Goal: Information Seeking & Learning: Learn about a topic

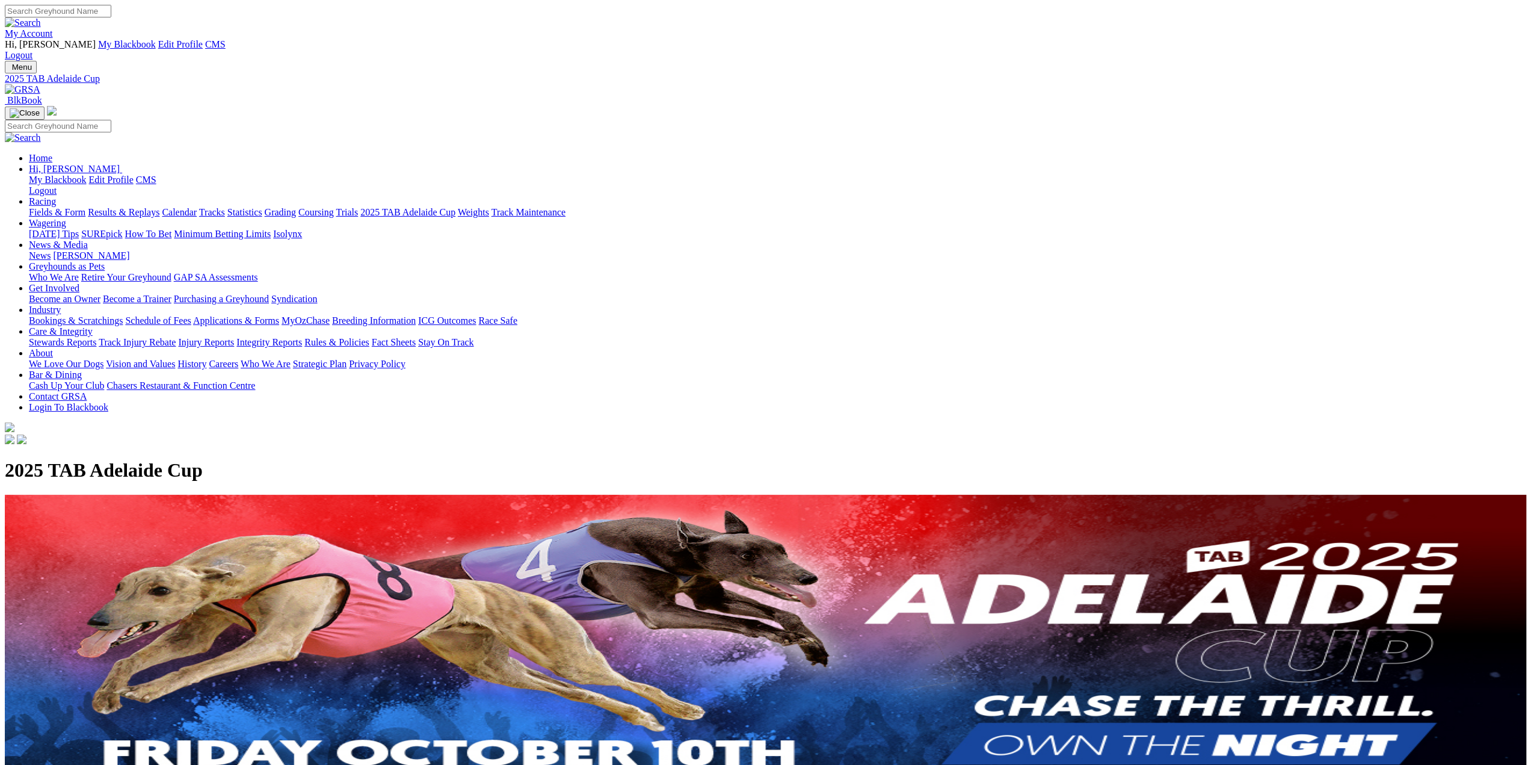
drag, startPoint x: 436, startPoint y: 48, endPoint x: 290, endPoint y: 10, distance: 150.3
click at [40, 84] on img at bounding box center [22, 89] width 35 height 11
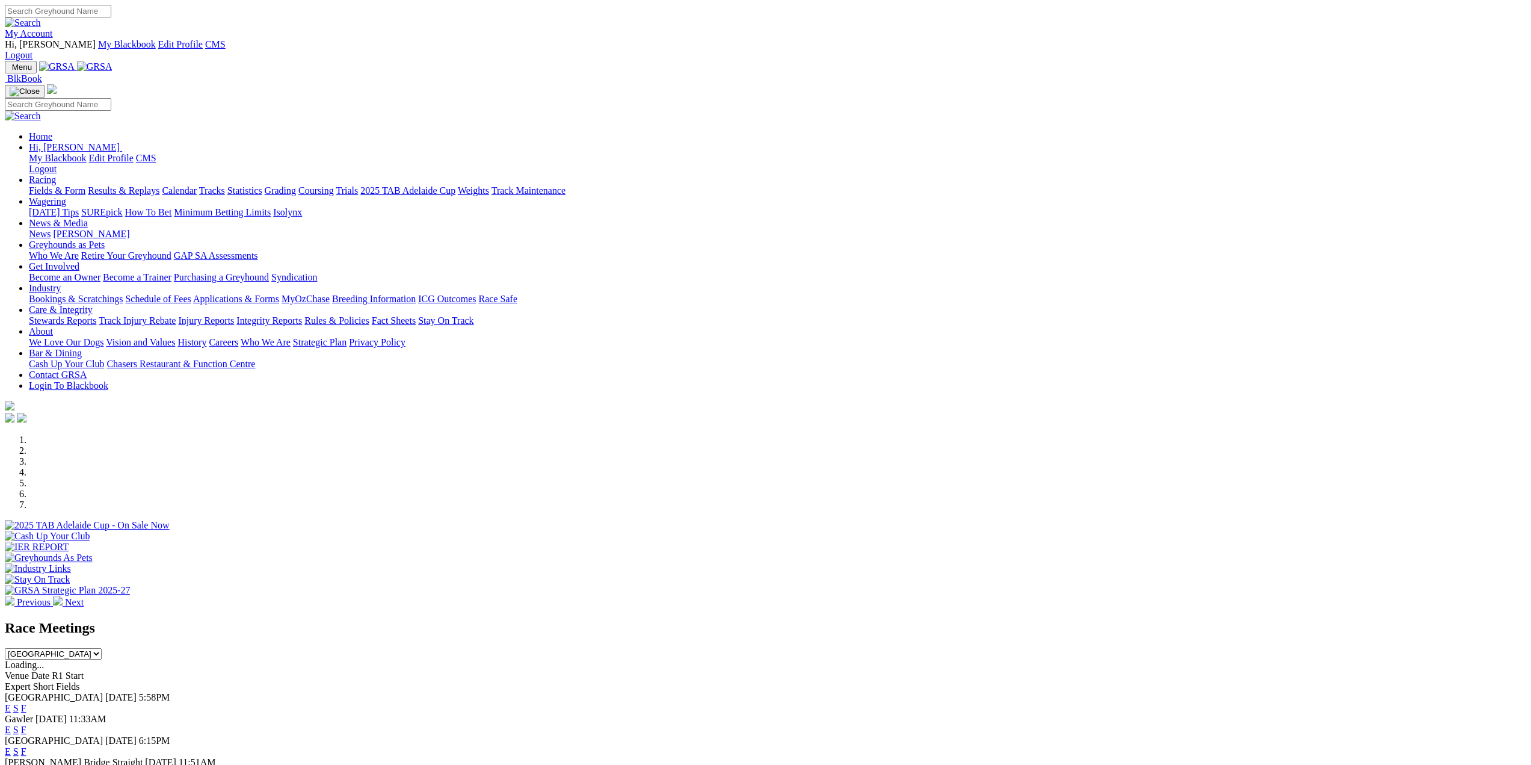
click at [113, 61] on img at bounding box center [94, 66] width 35 height 11
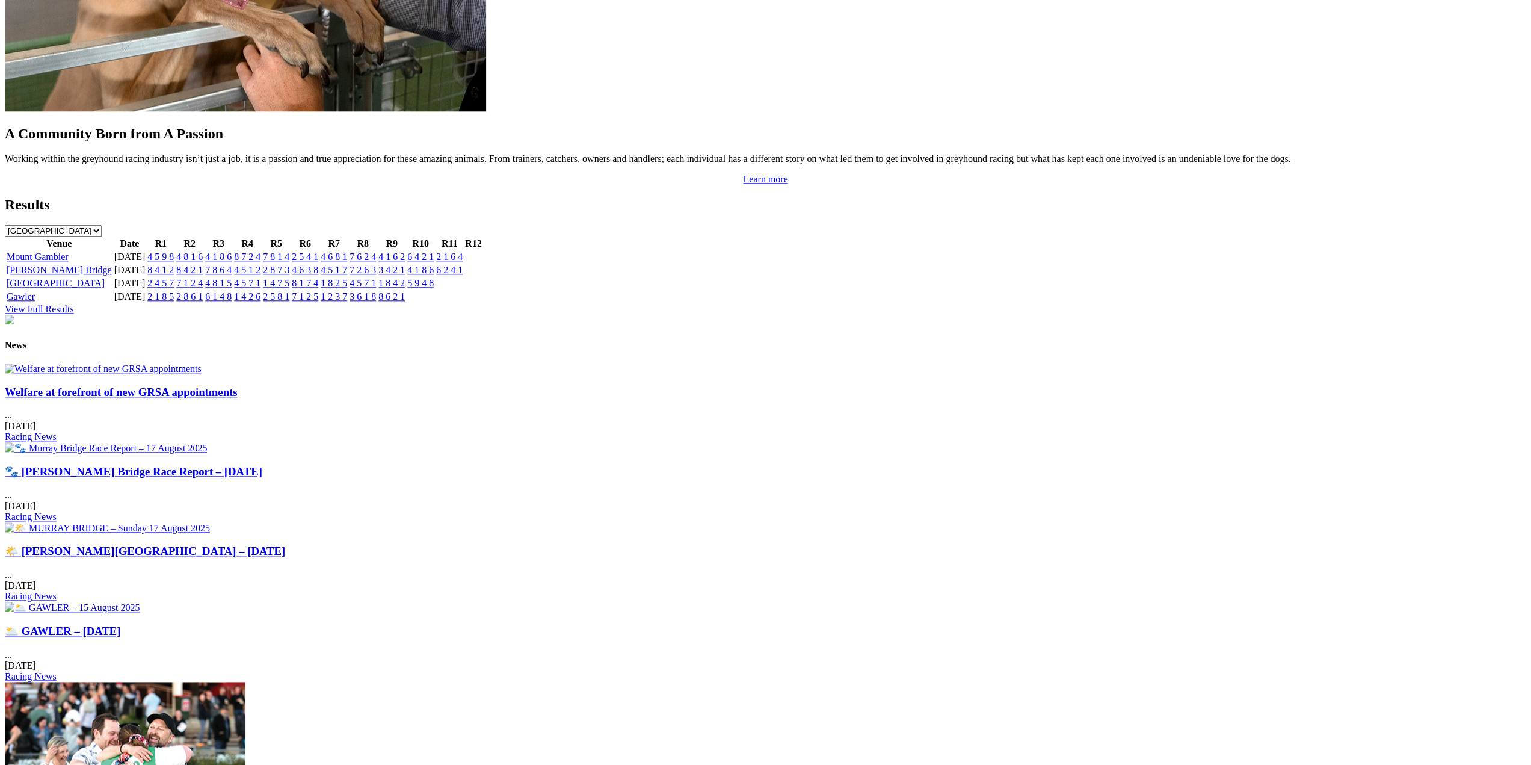
click at [202, 363] on img at bounding box center [103, 368] width 197 height 11
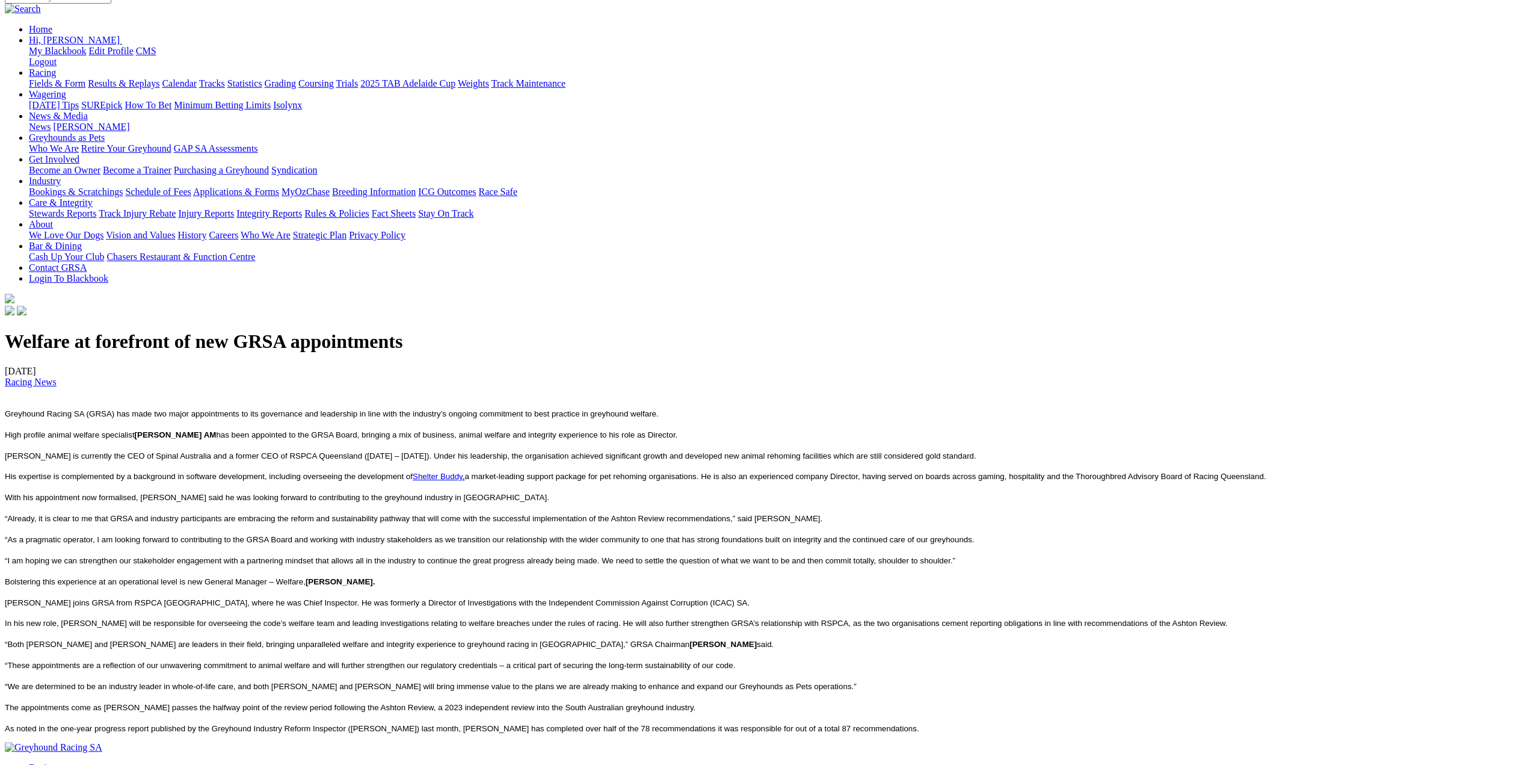
scroll to position [361, 0]
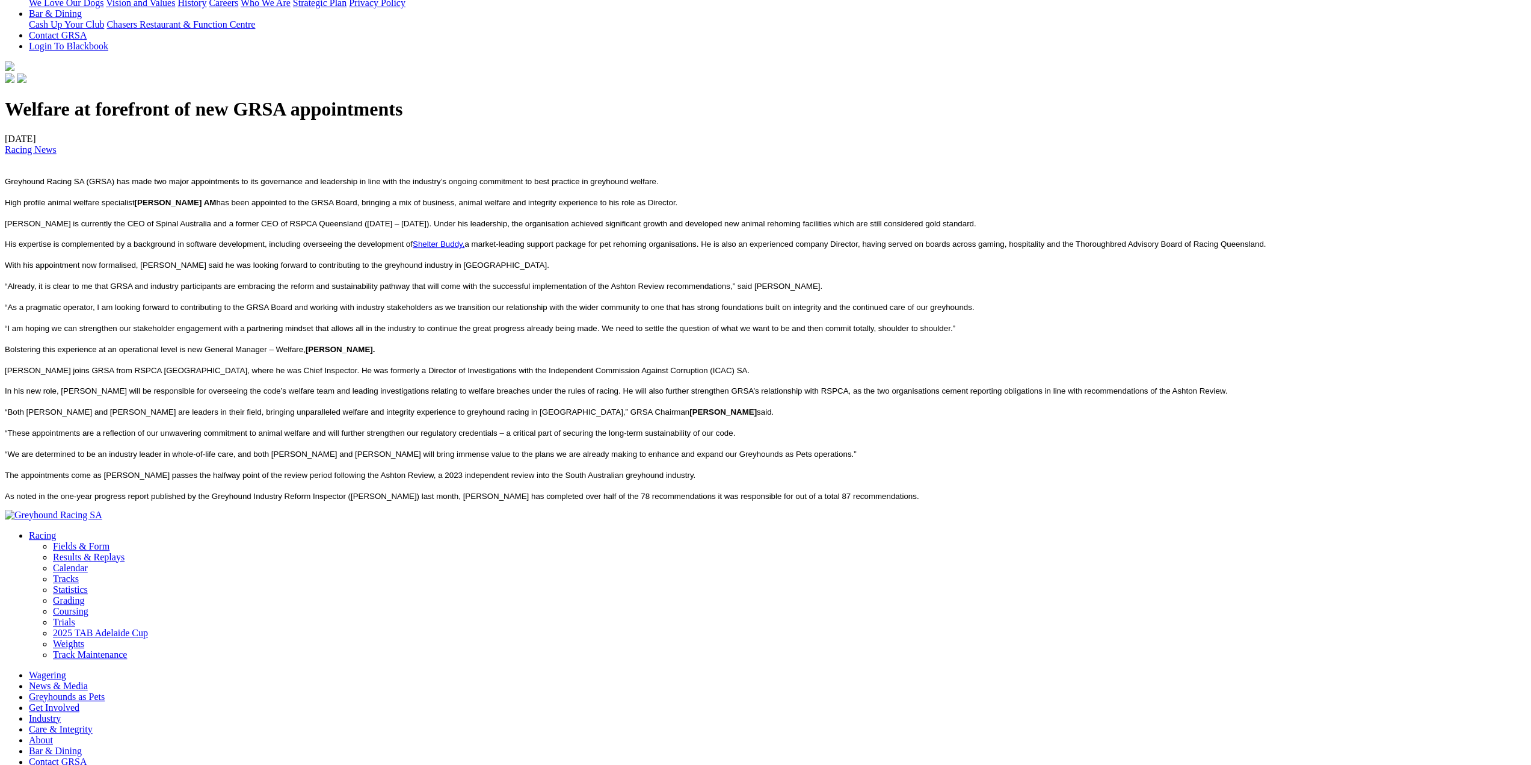
click at [478, 98] on h1 "Welfare at forefront of new GRSA appointments" at bounding box center [766, 109] width 1522 height 22
copy div "Welfare at forefront of new GRSA appointments"
click at [541, 177] on span "Greyhound Racing SA (GRSA) has made two major appointments to its governance an…" at bounding box center [332, 181] width 654 height 9
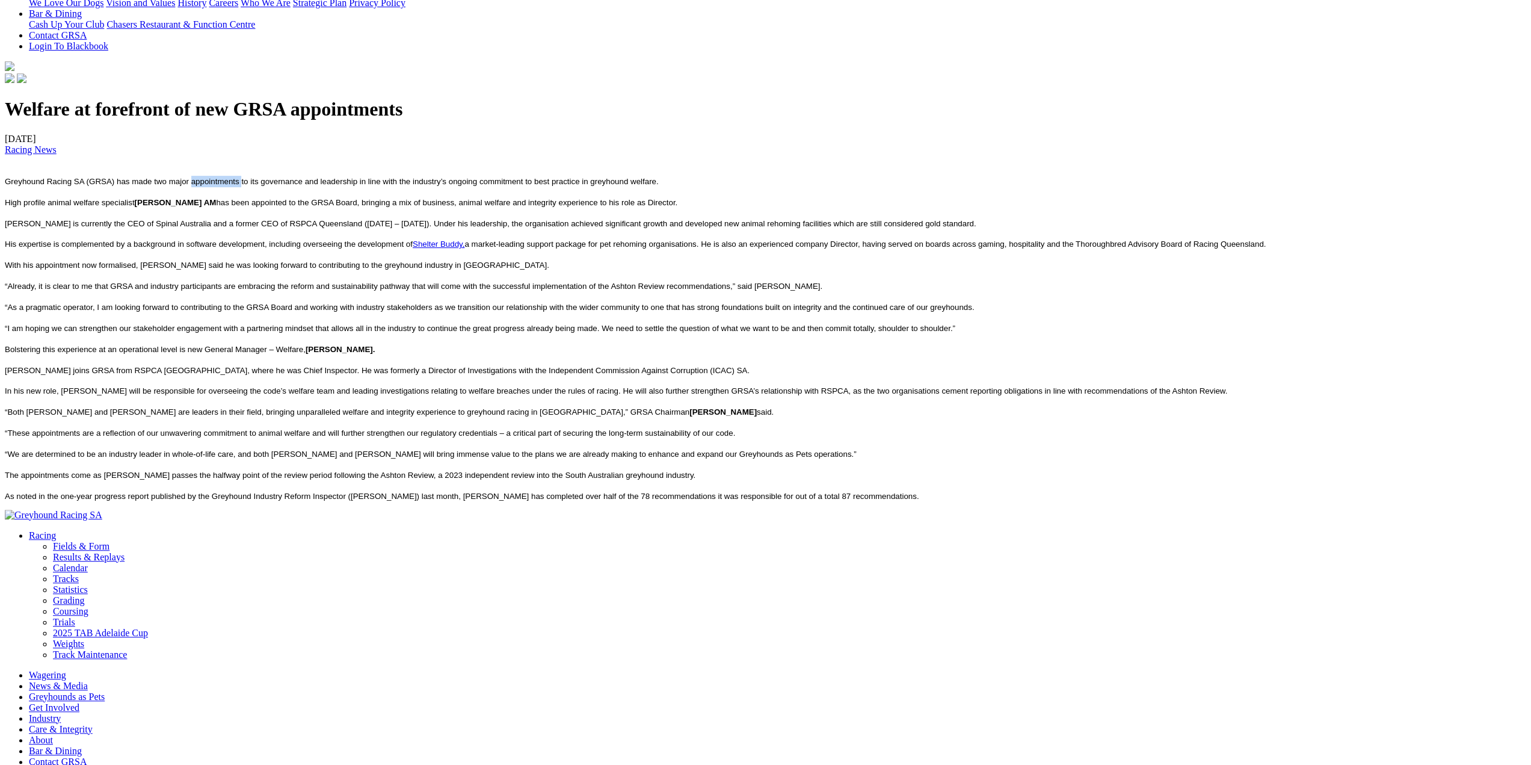
click at [541, 177] on span "Greyhound Racing SA (GRSA) has made two major appointments to its governance an…" at bounding box center [332, 181] width 654 height 9
copy div "Greyhound Racing SA (GRSA) has made two major appointments to its governance an…"
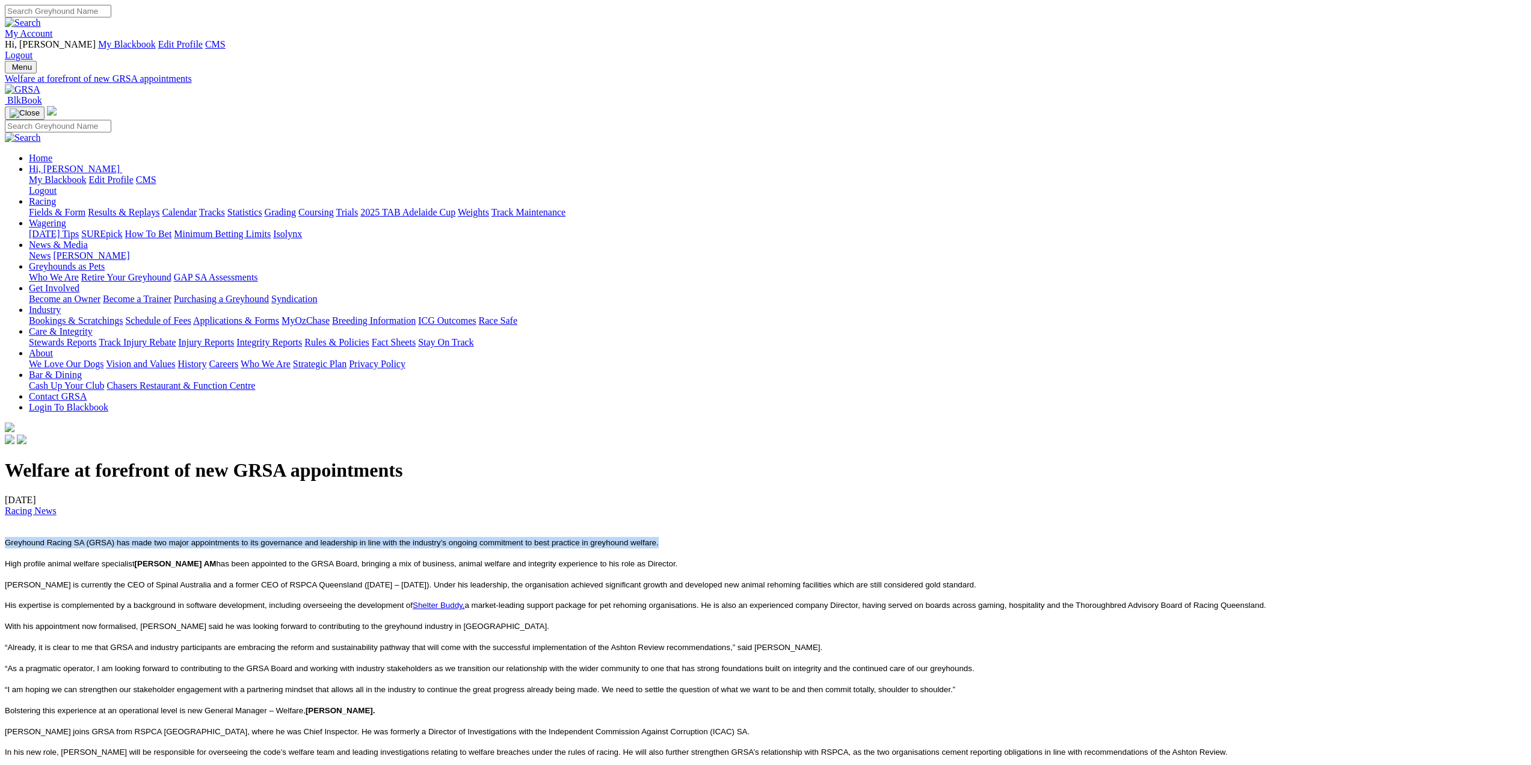
scroll to position [0, 0]
click at [40, 84] on img at bounding box center [22, 89] width 35 height 11
